Goal: Complete application form

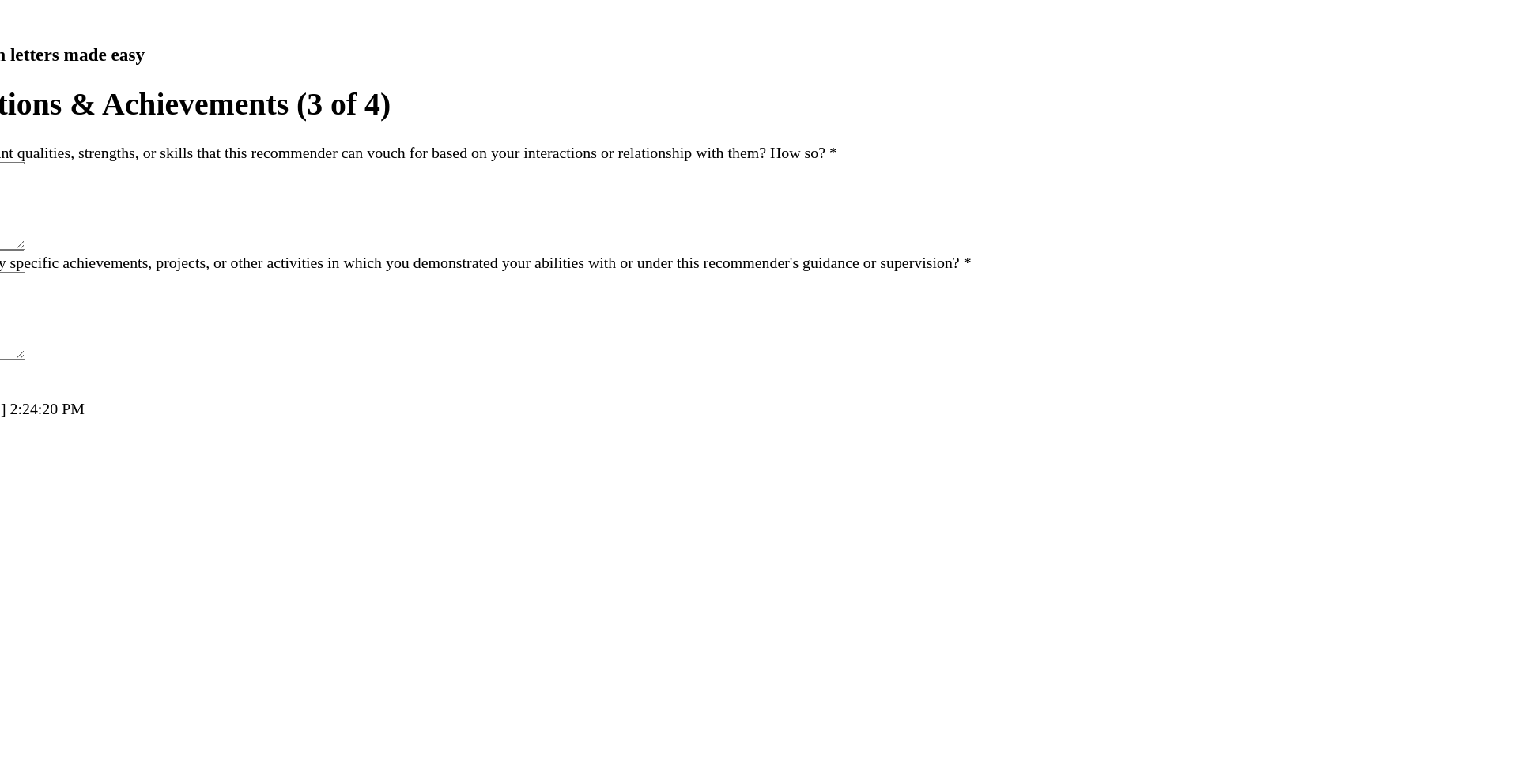
drag, startPoint x: 701, startPoint y: 287, endPoint x: 682, endPoint y: 477, distance: 190.9
click at [683, 335] on form "Qualifications & Achievements (3 of 4) Are there any relevant qualities, streng…" at bounding box center [759, 202] width 1506 height 266
click at [129, 290] on textarea "Can you think of any specific achievements, projects, or other activities in wh…" at bounding box center [67, 255] width 122 height 71
click at [129, 202] on textarea "Are there any relevant qualities, strengths, or skills that this recommender ca…" at bounding box center [67, 166] width 122 height 71
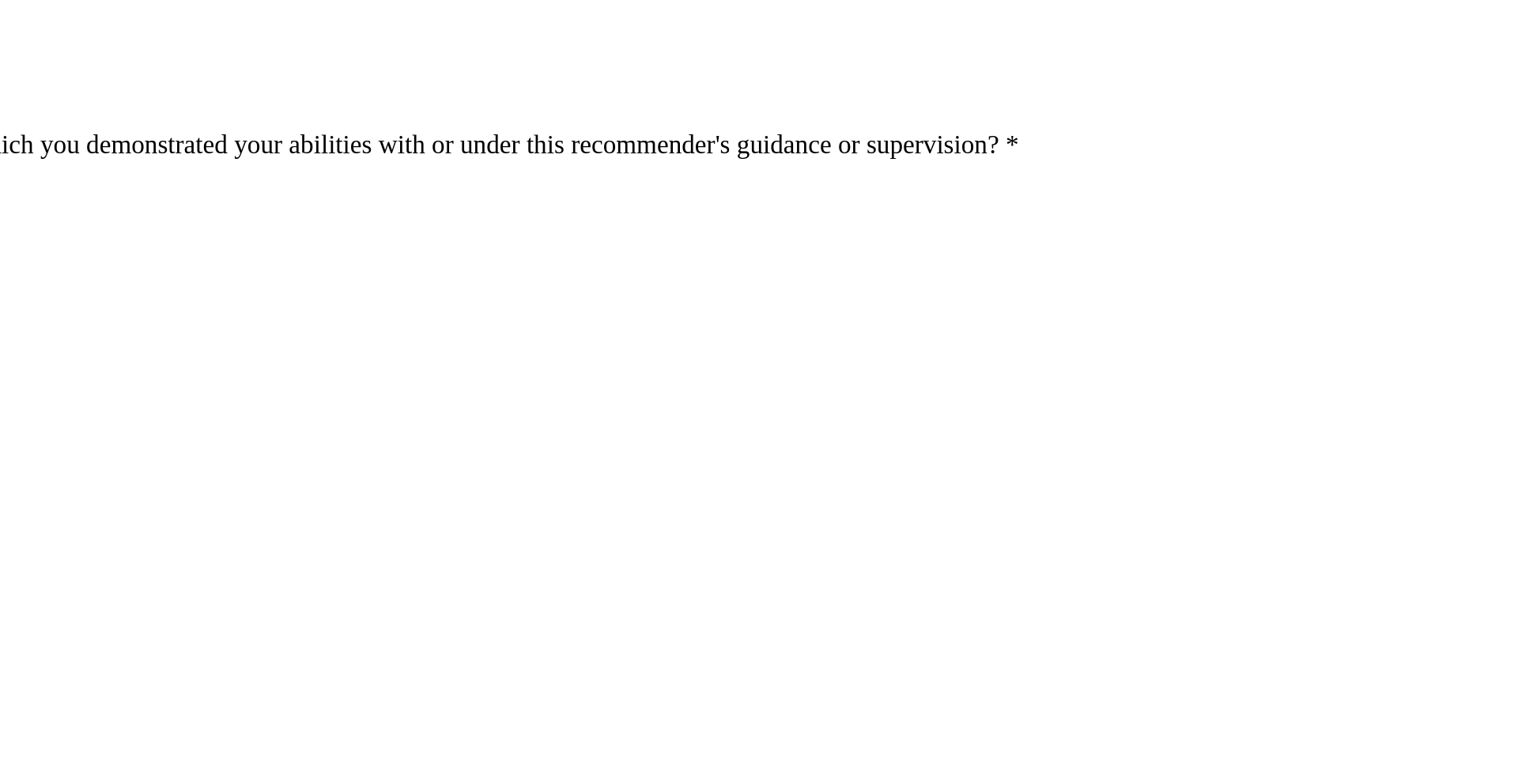
drag, startPoint x: 715, startPoint y: 296, endPoint x: 754, endPoint y: 394, distance: 105.5
click at [754, 335] on form "Qualifications & Achievements (3 of 4) Are there any relevant qualities, streng…" at bounding box center [759, 202] width 1506 height 266
drag, startPoint x: 487, startPoint y: 263, endPoint x: 513, endPoint y: 263, distance: 26.0
click at [129, 202] on textarea "**********" at bounding box center [67, 166] width 122 height 71
drag, startPoint x: 530, startPoint y: 262, endPoint x: 555, endPoint y: 262, distance: 25.0
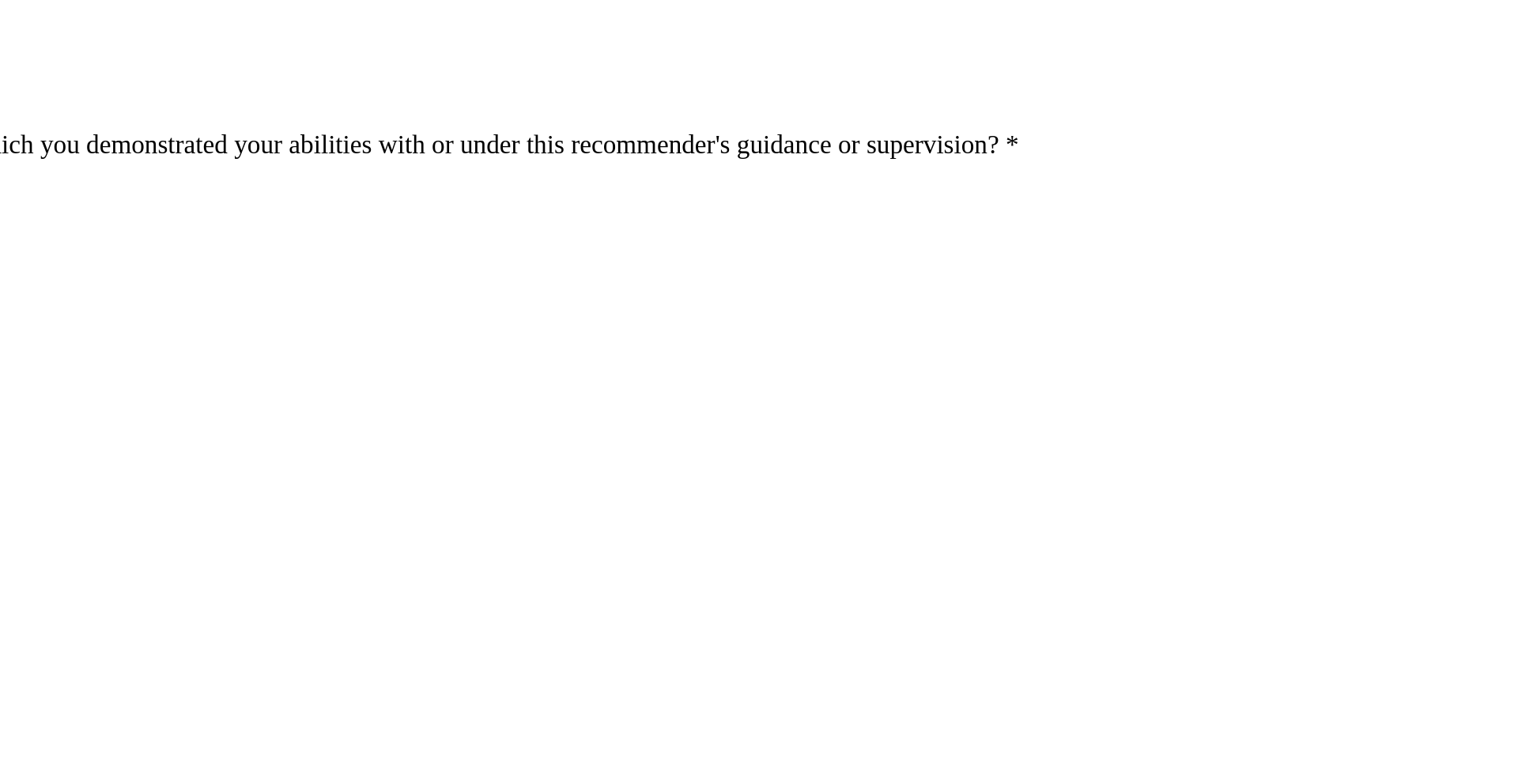
click at [129, 202] on textarea "**********" at bounding box center [67, 166] width 122 height 71
drag, startPoint x: 570, startPoint y: 262, endPoint x: 605, endPoint y: 262, distance: 35.0
click at [129, 202] on textarea "**********" at bounding box center [67, 166] width 122 height 71
drag, startPoint x: 675, startPoint y: 266, endPoint x: 485, endPoint y: 267, distance: 190.0
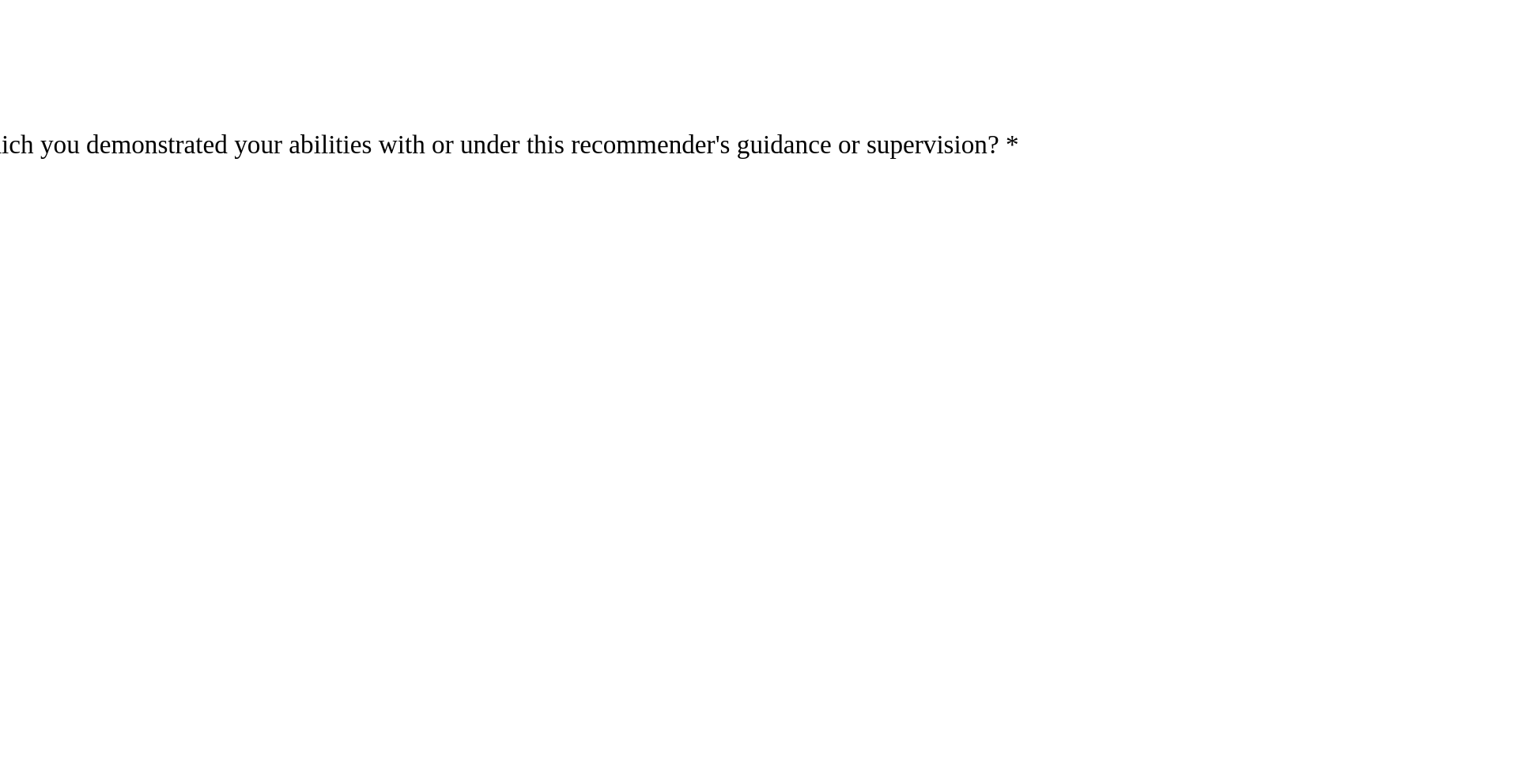
click at [129, 202] on textarea "**********" at bounding box center [67, 166] width 122 height 71
type textarea "*"
drag, startPoint x: 532, startPoint y: 280, endPoint x: 536, endPoint y: 332, distance: 52.2
click at [129, 202] on textarea "Are there any relevant qualities, strengths, or skills that this recommender ca…" at bounding box center [67, 166] width 122 height 71
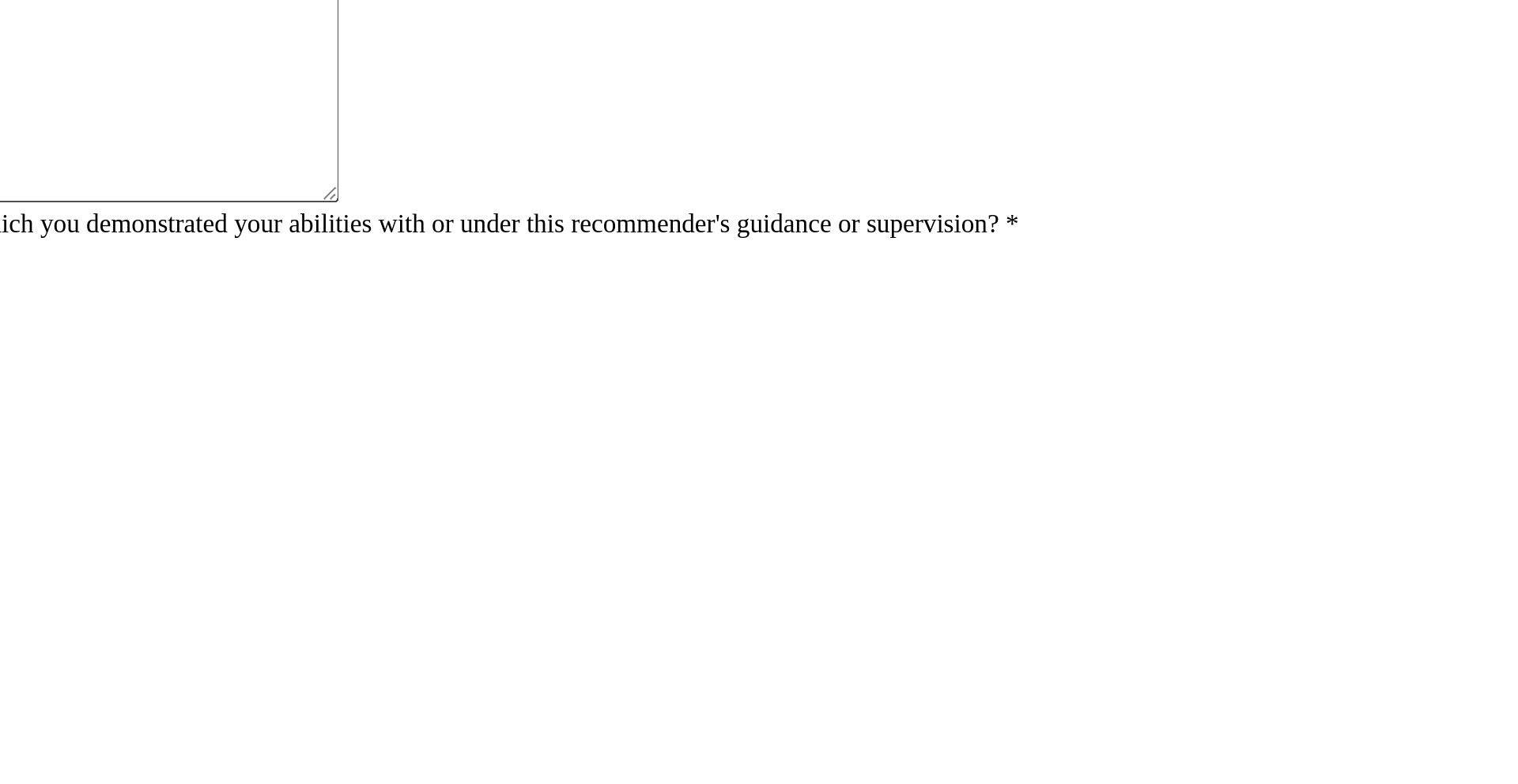
type textarea "* * * * * * * * * * *"
drag, startPoint x: 529, startPoint y: 349, endPoint x: 563, endPoint y: 208, distance: 145.0
click at [563, 208] on form "Qualifications & Achievements (3 of 4) Are there any relevant qualities, streng…" at bounding box center [759, 221] width 1506 height 305
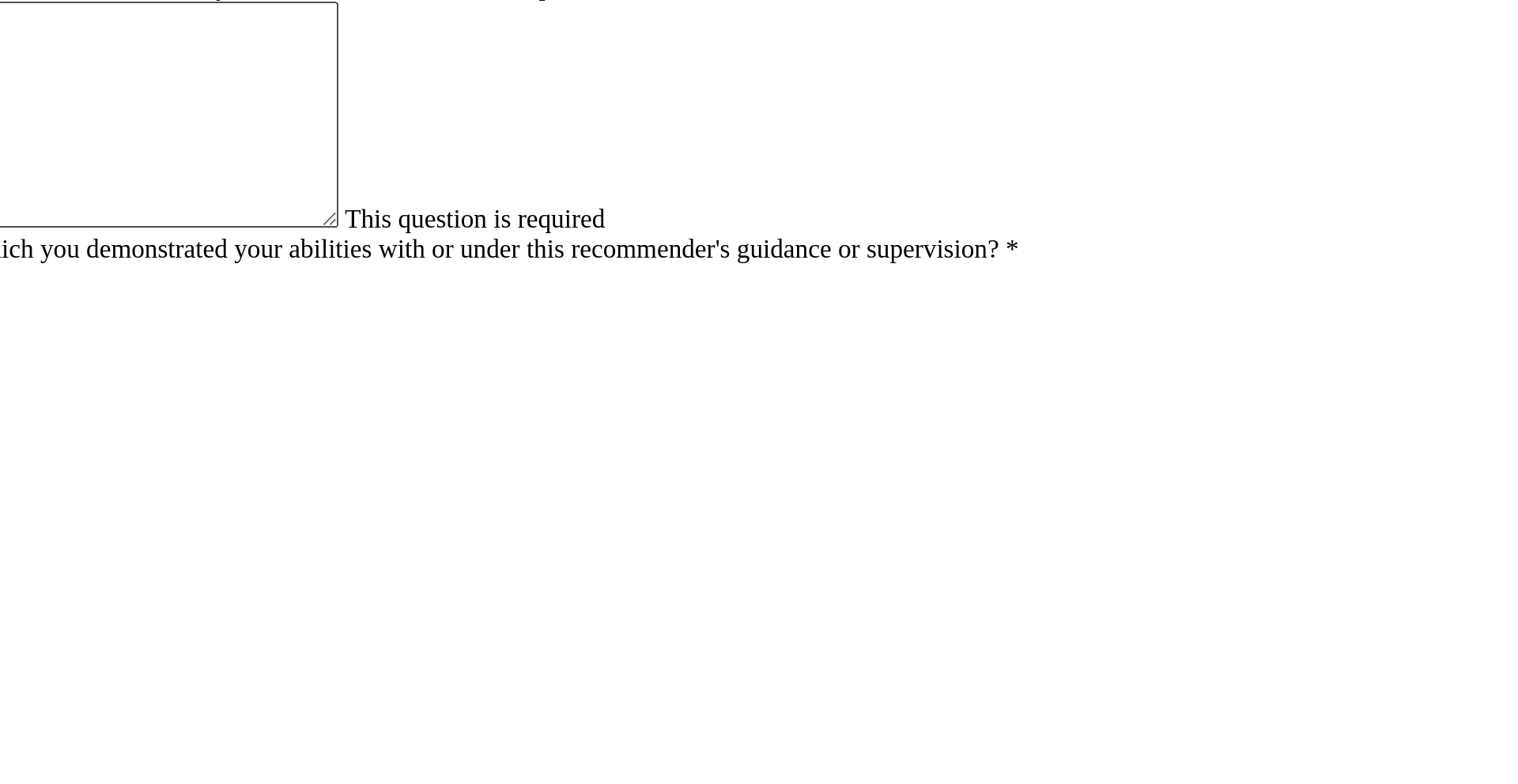
click at [528, 256] on label "Can you think of any specific achievements, projects, or other activities in wh…" at bounding box center [449, 249] width 884 height 13
click at [129, 328] on textarea "Can you think of any specific achievements, projects, or other activities in wh…" at bounding box center [67, 292] width 122 height 71
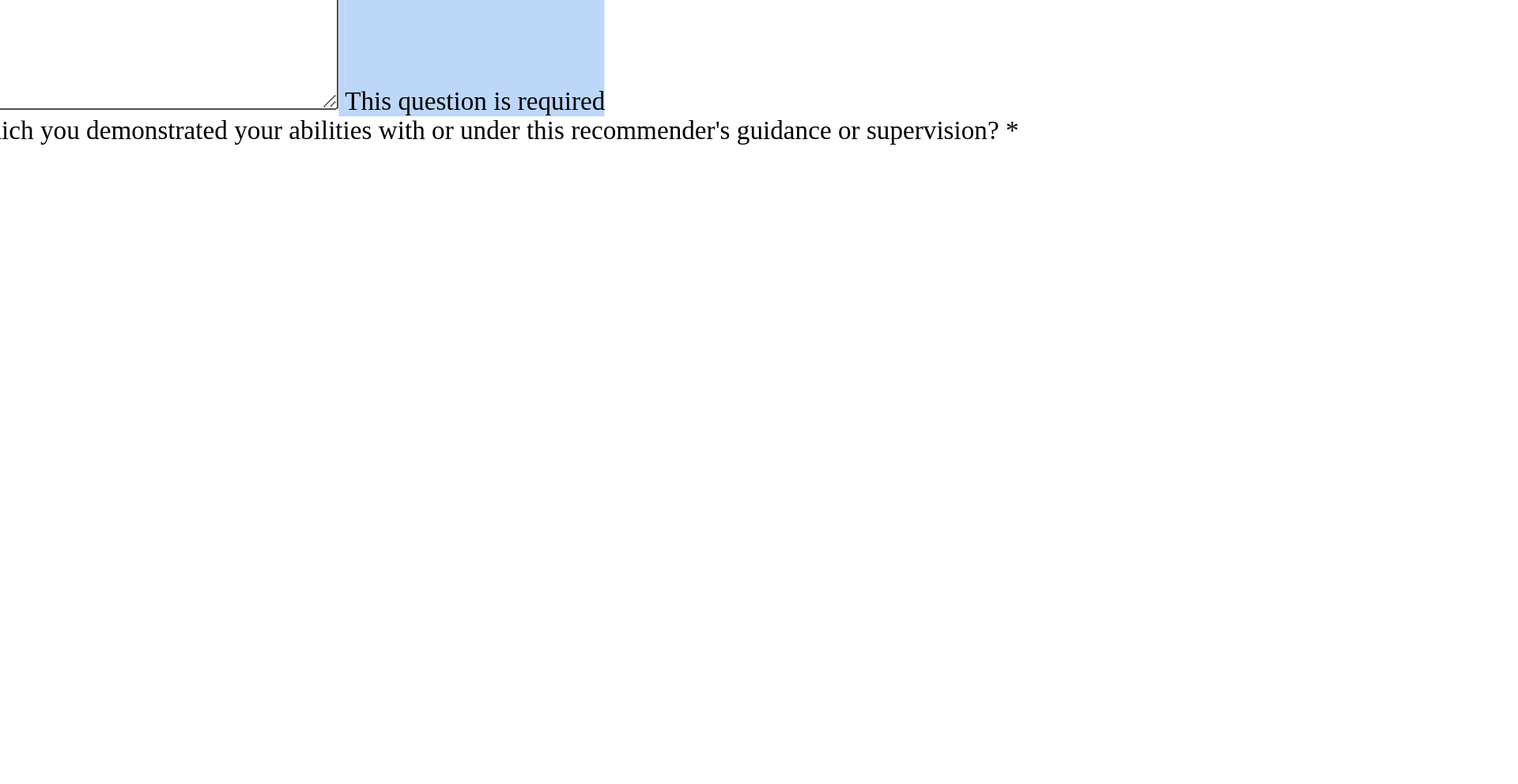
drag, startPoint x: 622, startPoint y: 362, endPoint x: 517, endPoint y: 352, distance: 105.5
click at [517, 242] on div "This question is required" at bounding box center [759, 186] width 1506 height 112
click at [607, 242] on span "This question is required" at bounding box center [629, 235] width 126 height 13
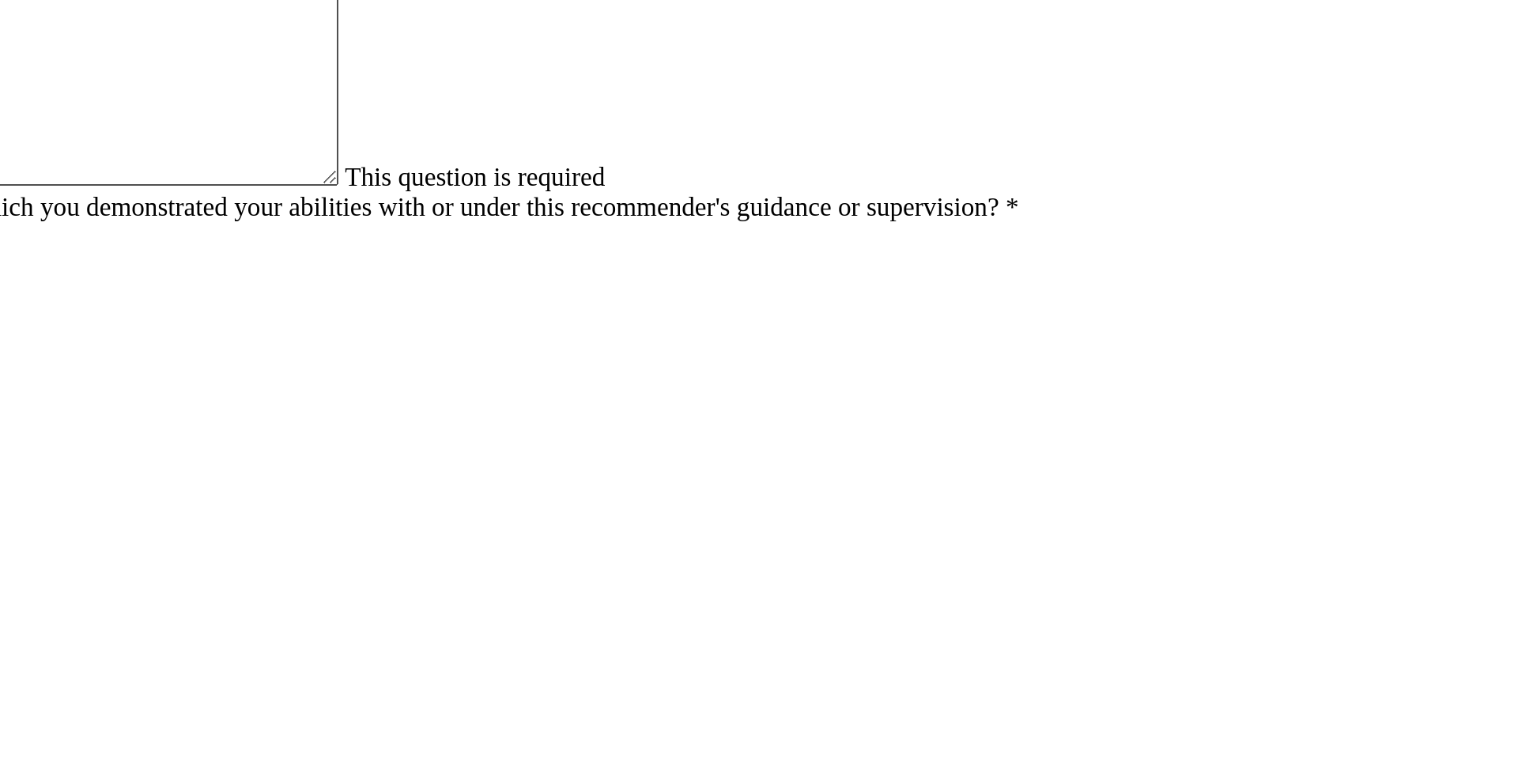
drag, startPoint x: 550, startPoint y: 203, endPoint x: 847, endPoint y: 202, distance: 297.0
click at [783, 130] on label "Are there any relevant qualities, strengths, or skills that this recommender ca…" at bounding box center [395, 123] width 777 height 13
click at [562, 199] on textarea "Are there any relevant qualities, strengths, or skills that this recommender ca…" at bounding box center [285, 184] width 557 height 109
drag, startPoint x: 821, startPoint y: 202, endPoint x: 882, endPoint y: 220, distance: 63.6
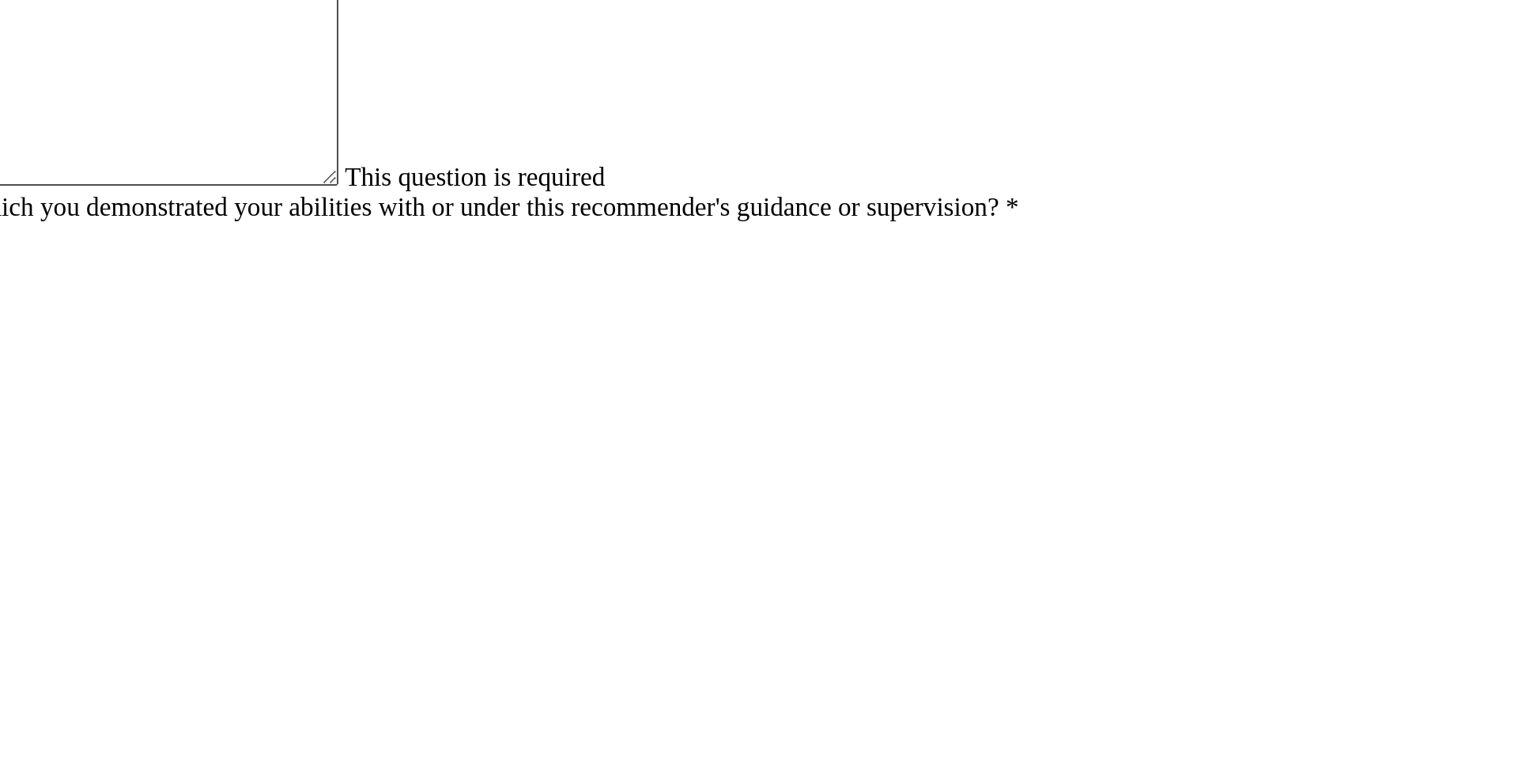
click at [783, 130] on label "Are there any relevant qualities, strengths, or skills that this recommender ca…" at bounding box center [395, 123] width 777 height 13
click at [562, 218] on textarea "Are there any relevant qualities, strengths, or skills that this recommender ca…" at bounding box center [285, 184] width 557 height 109
drag, startPoint x: 824, startPoint y: 198, endPoint x: 780, endPoint y: 220, distance: 49.2
click at [780, 130] on label "Are there any relevant qualities, strengths, or skills that this recommender ca…" at bounding box center [395, 123] width 777 height 13
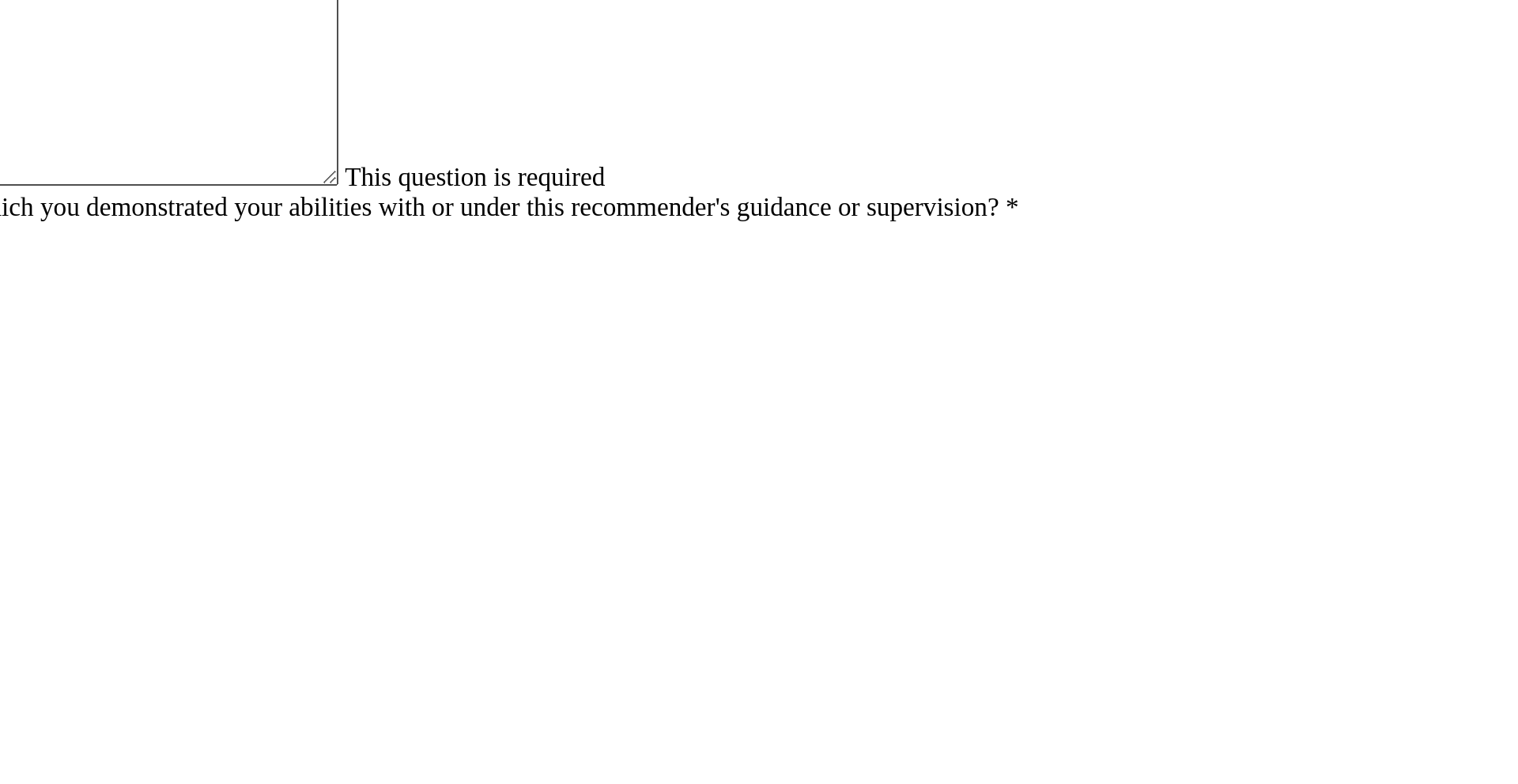
click at [780, 130] on label "Are there any relevant qualities, strengths, or skills that this recommender ca…" at bounding box center [395, 123] width 777 height 13
click at [562, 220] on textarea "Are there any relevant qualities, strengths, or skills that this recommender ca…" at bounding box center [285, 184] width 557 height 109
drag, startPoint x: 787, startPoint y: 220, endPoint x: 576, endPoint y: 244, distance: 212.4
click at [576, 130] on label "Are there any relevant qualities, strengths, or skills that this recommender ca…" at bounding box center [395, 123] width 777 height 13
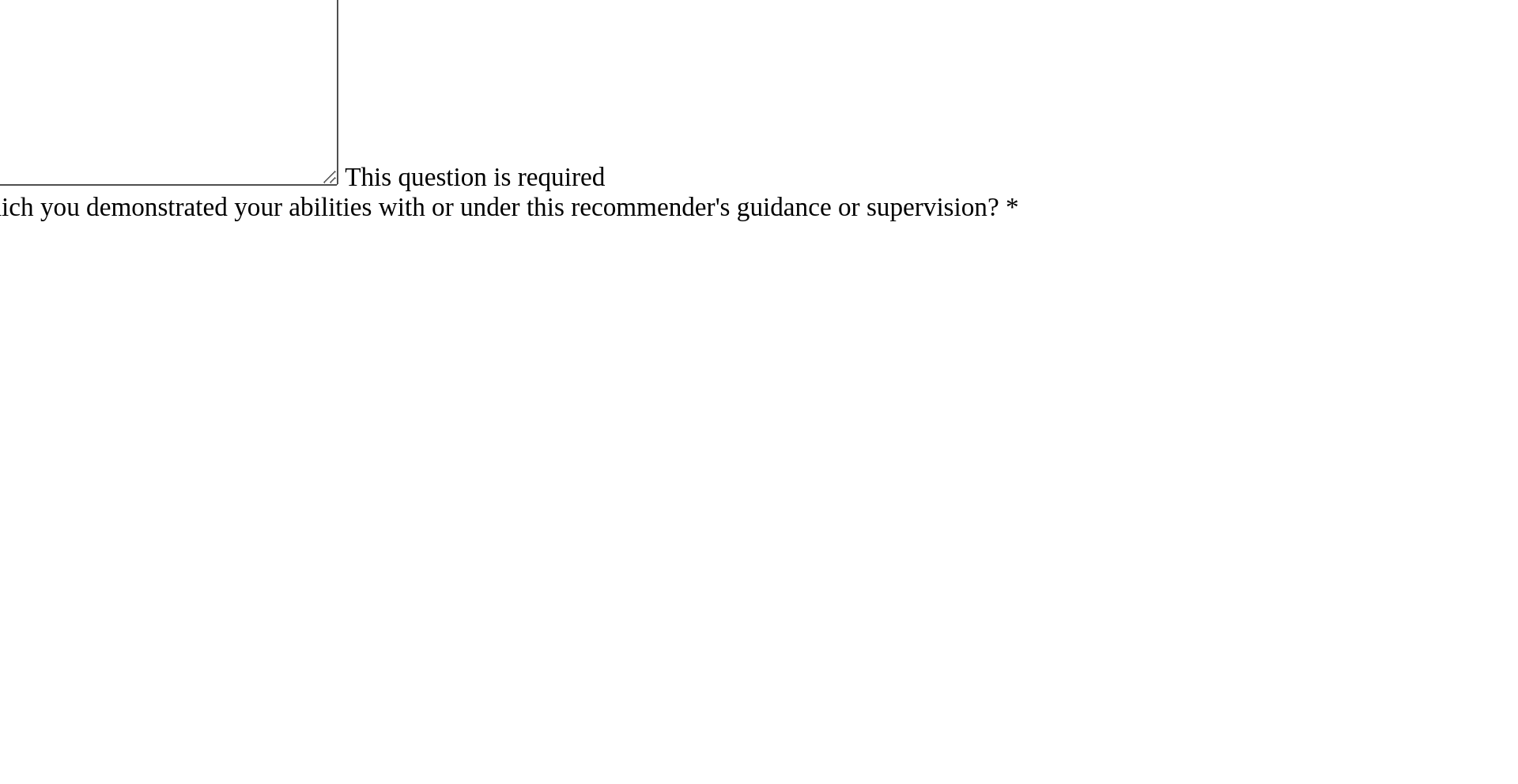
click at [562, 239] on textarea "Are there any relevant qualities, strengths, or skills that this recommender ca…" at bounding box center [285, 184] width 557 height 109
drag, startPoint x: 577, startPoint y: 241, endPoint x: 527, endPoint y: 240, distance: 50.0
click at [527, 130] on label "Are there any relevant qualities, strengths, or skills that this recommender ca…" at bounding box center [395, 123] width 777 height 13
drag, startPoint x: 510, startPoint y: 199, endPoint x: 511, endPoint y: 237, distance: 38.0
click at [511, 130] on label "Are there any relevant qualities, strengths, or skills that this recommender ca…" at bounding box center [395, 123] width 777 height 13
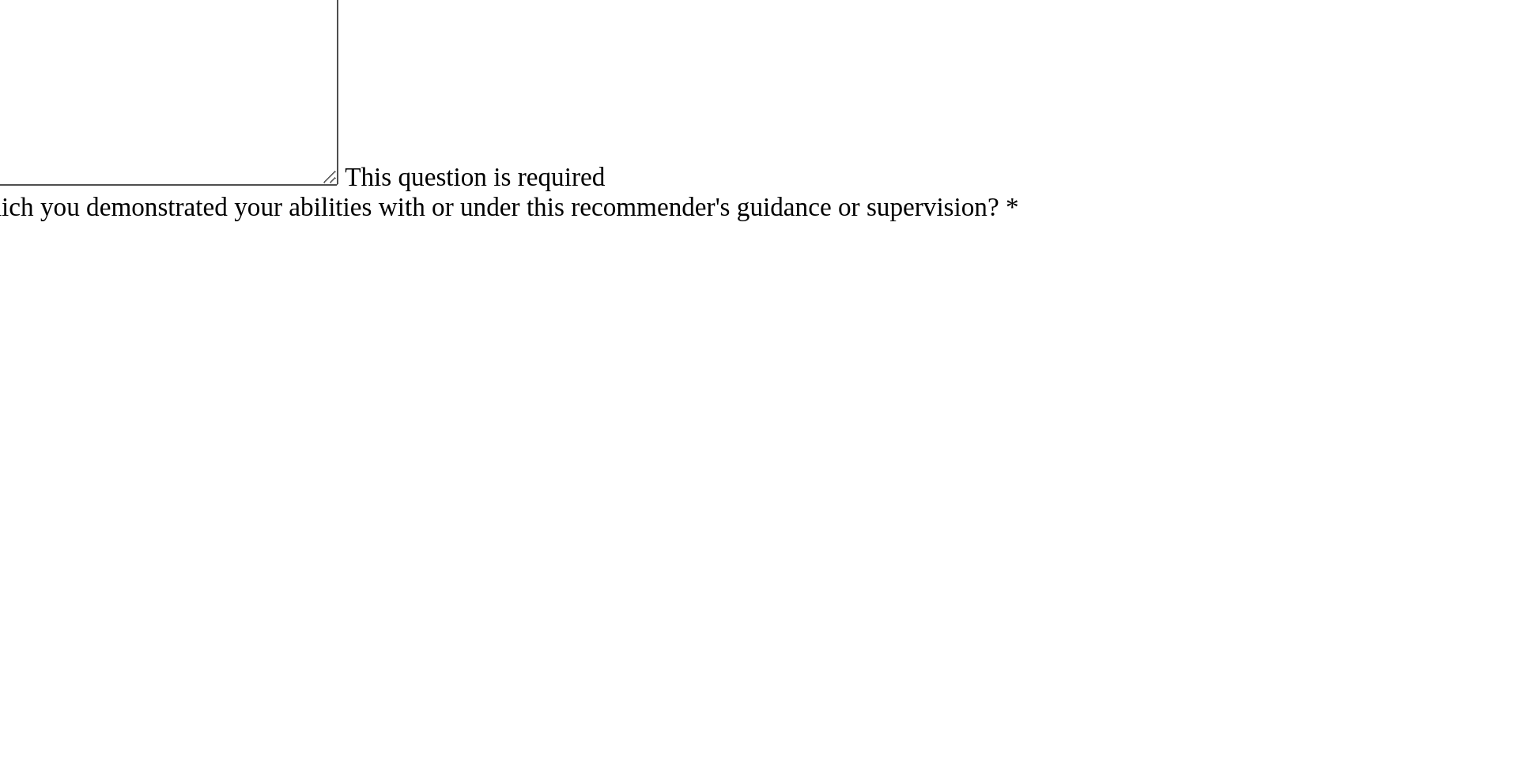
click at [512, 130] on label "Are there any relevant qualities, strengths, or skills that this recommender ca…" at bounding box center [395, 123] width 777 height 13
click at [512, 214] on textarea "Are there any relevant qualities, strengths, or skills that this recommender ca…" at bounding box center [285, 184] width 557 height 109
drag, startPoint x: 496, startPoint y: 200, endPoint x: 580, endPoint y: 238, distance: 92.2
click at [580, 130] on label "Are there any relevant qualities, strengths, or skills that this recommender ca…" at bounding box center [395, 123] width 777 height 13
click at [557, 130] on label "Are there any relevant qualities, strengths, or skills that this recommender ca…" at bounding box center [395, 123] width 777 height 13
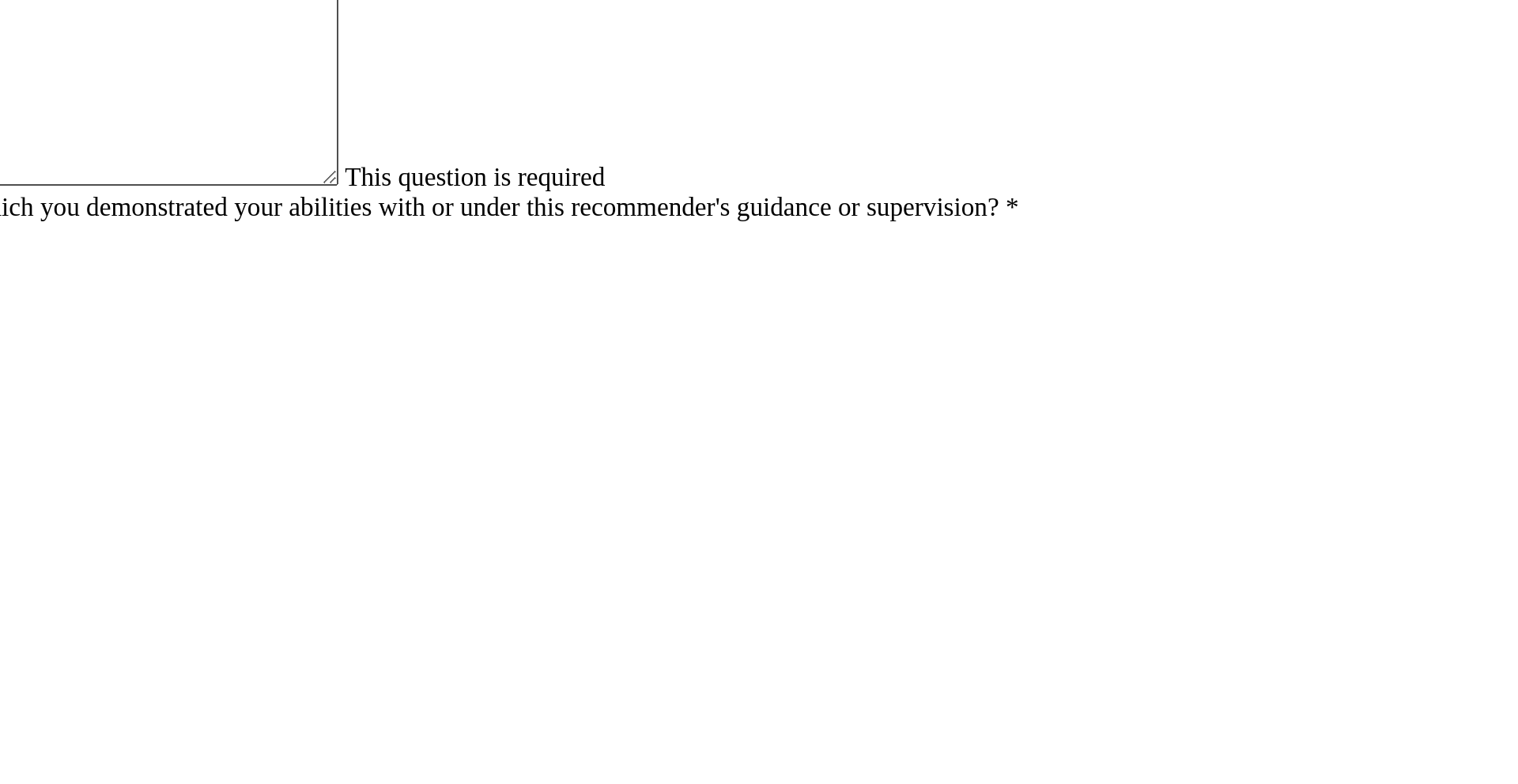
click at [557, 239] on textarea "Are there any relevant qualities, strengths, or skills that this recommender ca…" at bounding box center [285, 184] width 557 height 109
